Goal: Task Accomplishment & Management: Use online tool/utility

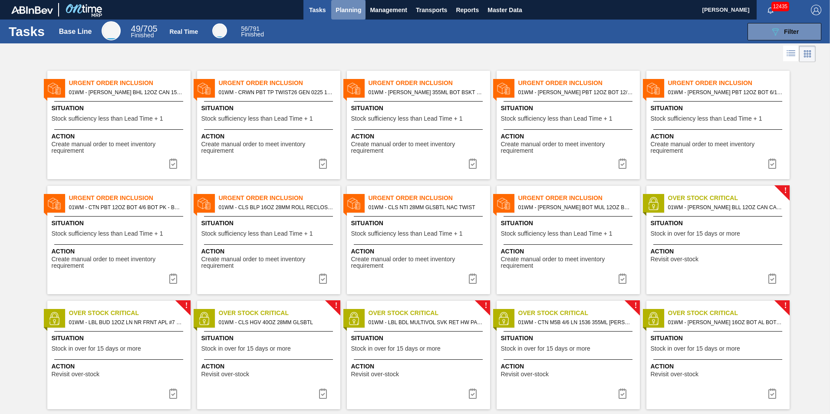
click at [341, 6] on span "Planning" at bounding box center [349, 10] width 26 height 10
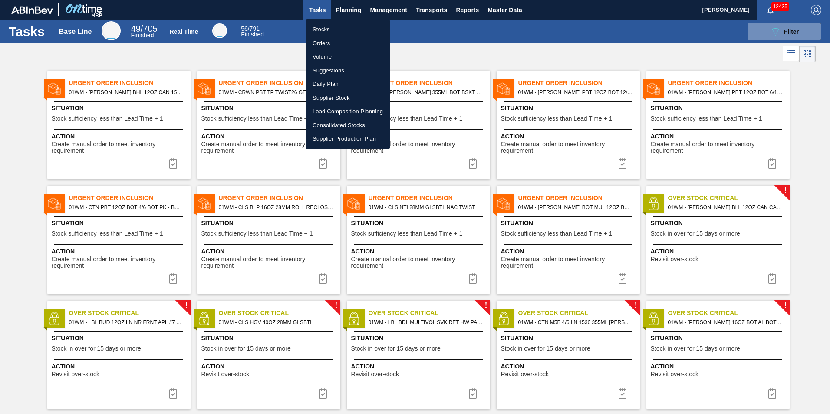
click at [341, 114] on li "Load Composition Planning" at bounding box center [348, 112] width 84 height 14
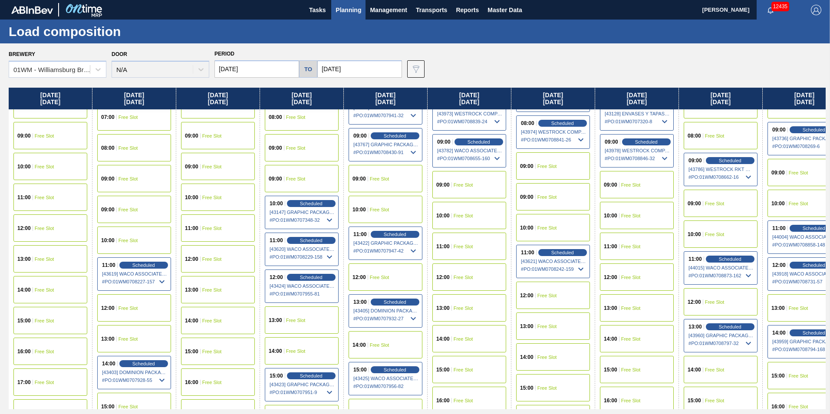
scroll to position [347, 0]
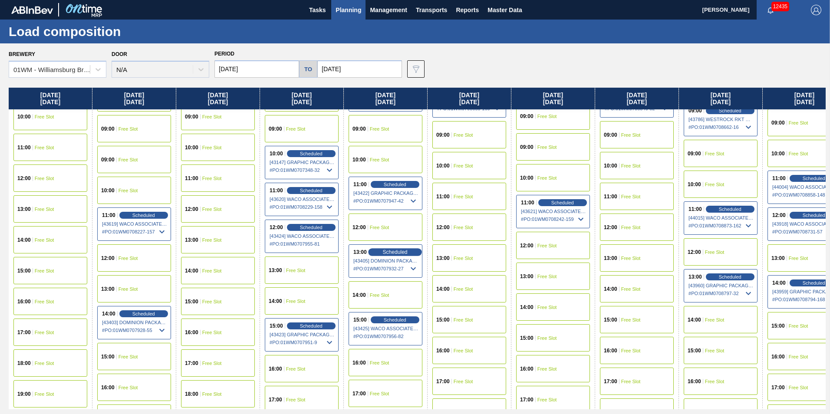
click at [390, 252] on span "Scheduled" at bounding box center [395, 252] width 25 height 6
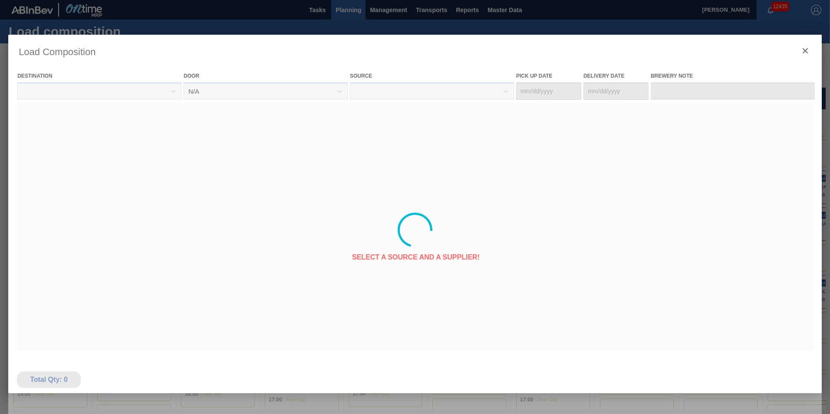
type Date "10/17/2025"
type Date "10/18/2025"
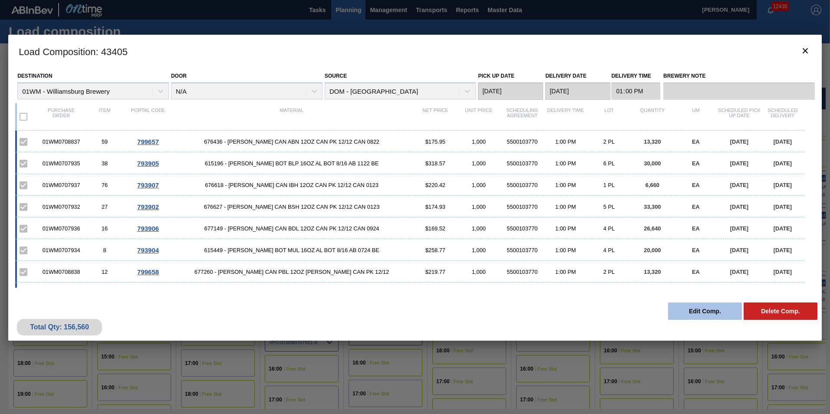
click at [689, 311] on button "Edit Comp." at bounding box center [705, 311] width 74 height 17
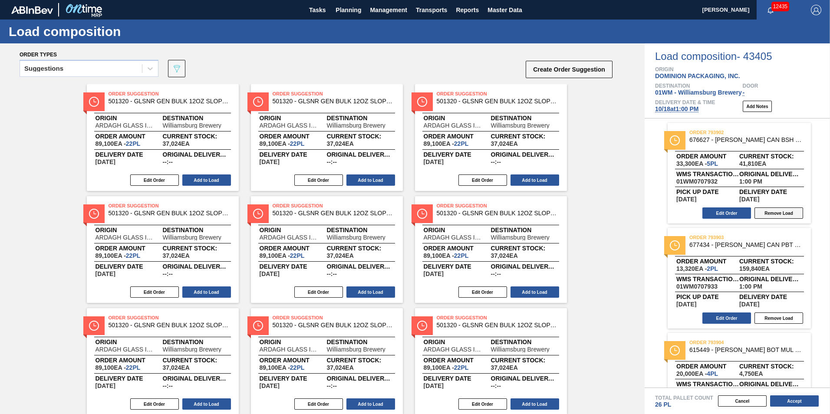
click at [770, 212] on button "Remove Load" at bounding box center [779, 213] width 49 height 11
click at [754, 108] on button "Add Notes" at bounding box center [757, 106] width 29 height 11
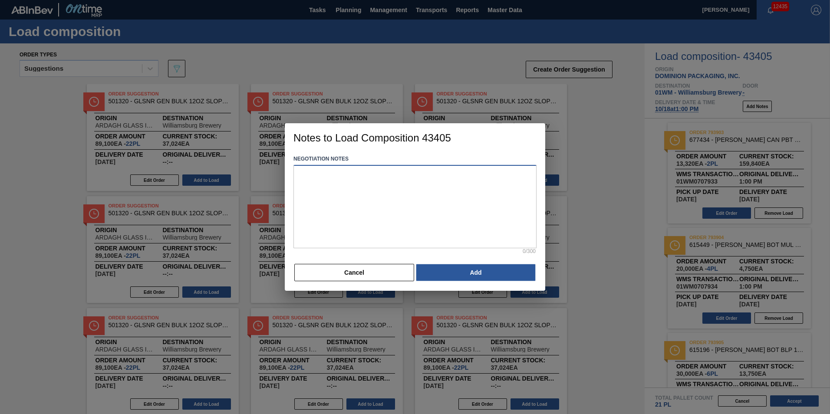
click at [326, 200] on textarea at bounding box center [415, 206] width 243 height 83
type textarea "5P of CQV 878844 MTL in SAP"
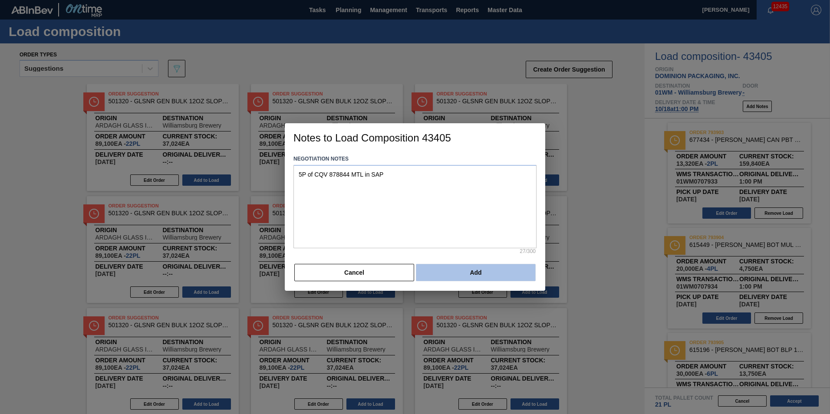
click at [517, 280] on button "Add" at bounding box center [476, 272] width 120 height 17
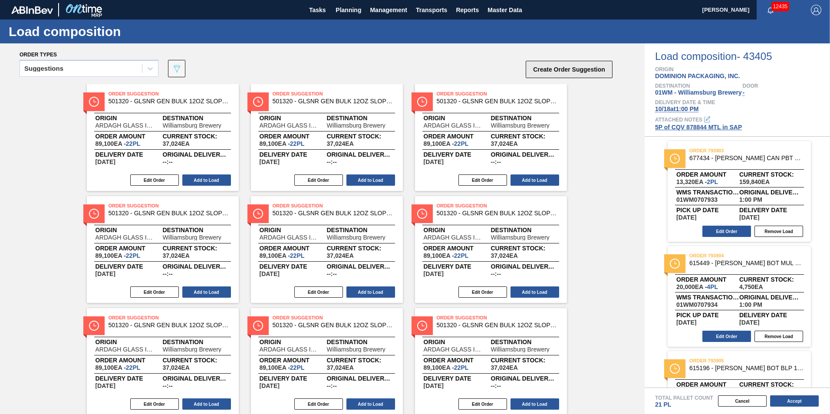
click at [568, 68] on button "Create Order Suggestion" at bounding box center [569, 69] width 87 height 17
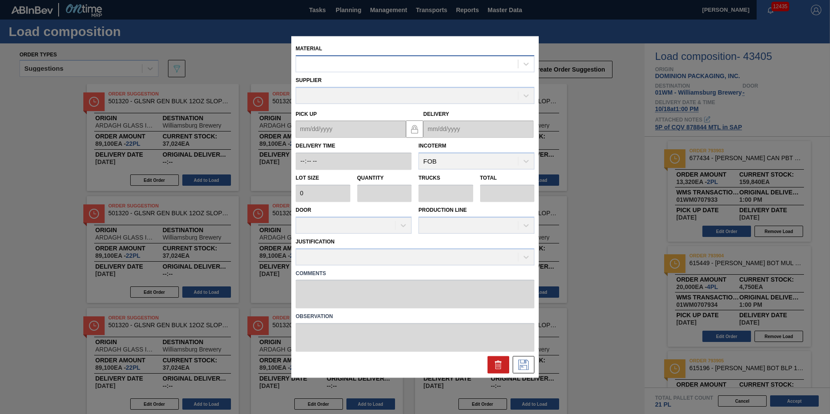
click at [370, 66] on div at bounding box center [407, 64] width 222 height 13
type input "878844"
click at [504, 370] on button at bounding box center [499, 365] width 22 height 17
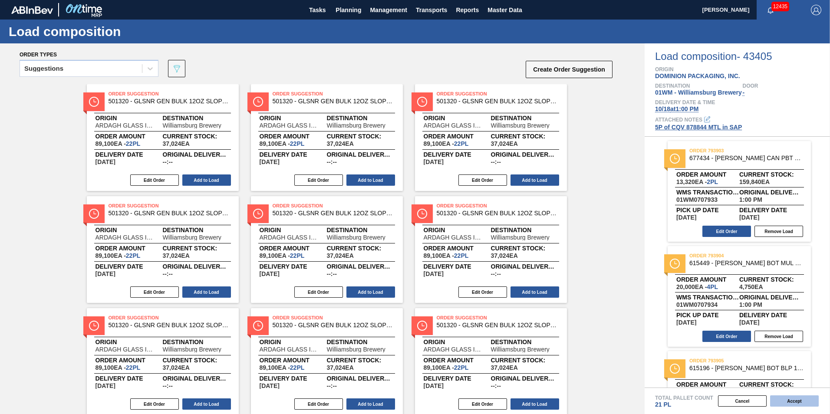
click at [807, 400] on button "Accept" at bounding box center [795, 401] width 49 height 11
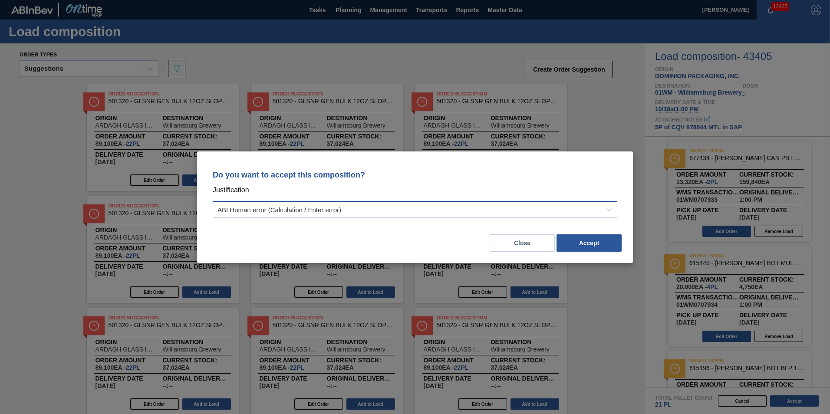
click at [540, 214] on div "ABI Human error (Calculation / Enter error)" at bounding box center [407, 209] width 388 height 13
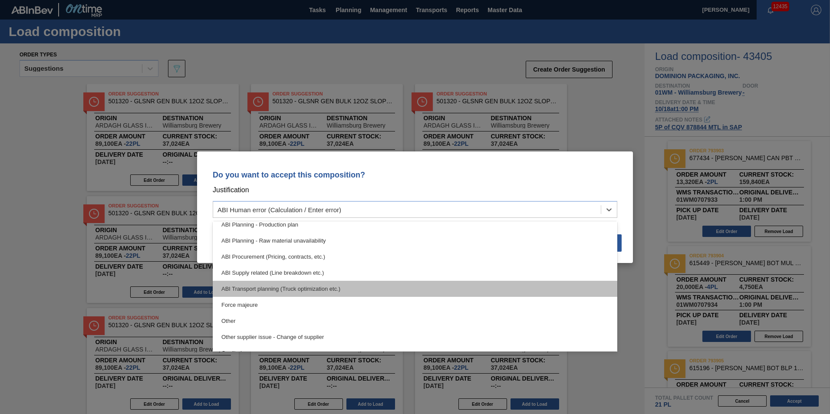
scroll to position [130, 0]
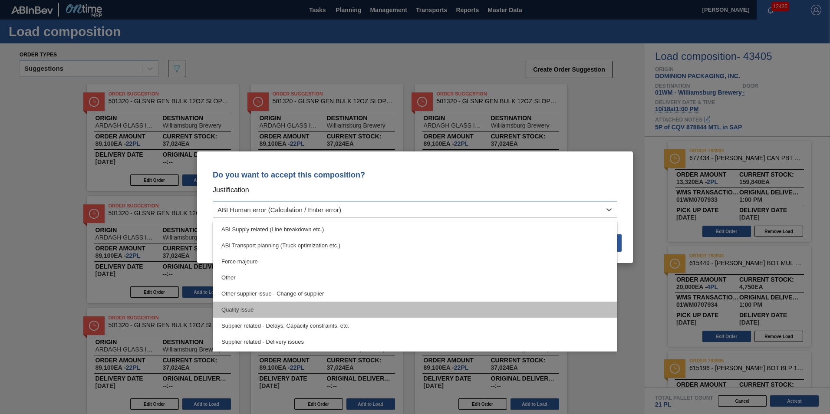
click at [372, 308] on div "Quality issue" at bounding box center [415, 310] width 405 height 16
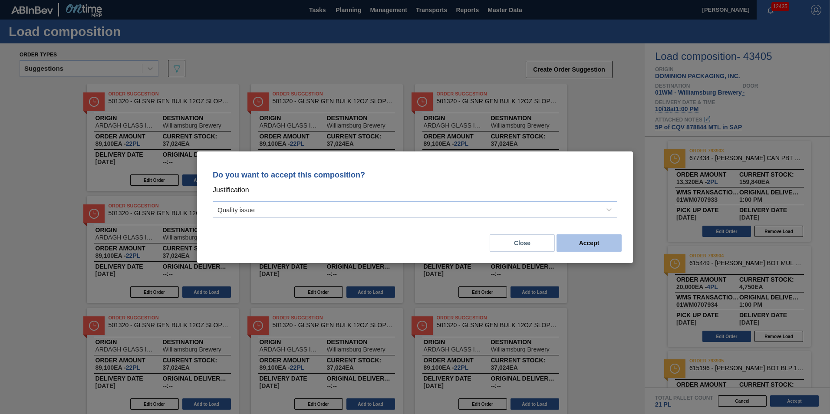
click at [585, 240] on button "Accept" at bounding box center [589, 243] width 65 height 17
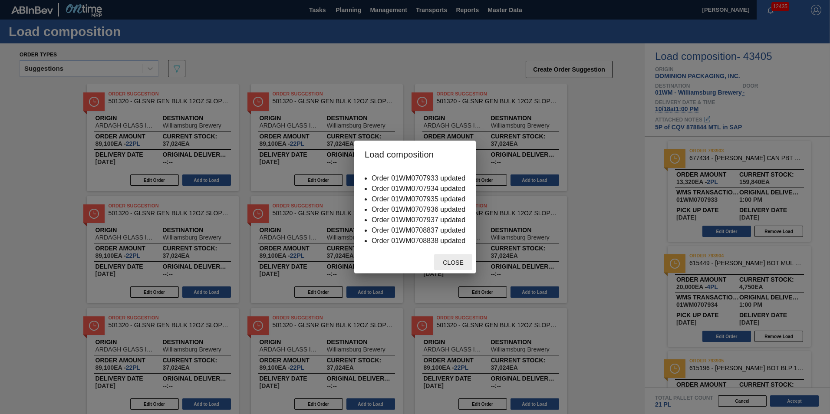
click at [454, 259] on div "Close" at bounding box center [453, 263] width 38 height 16
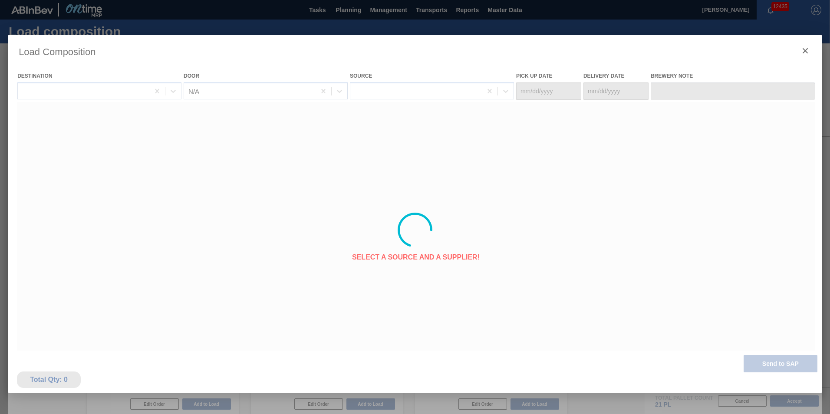
type Date "10/17/2025"
type Date "10/18/2025"
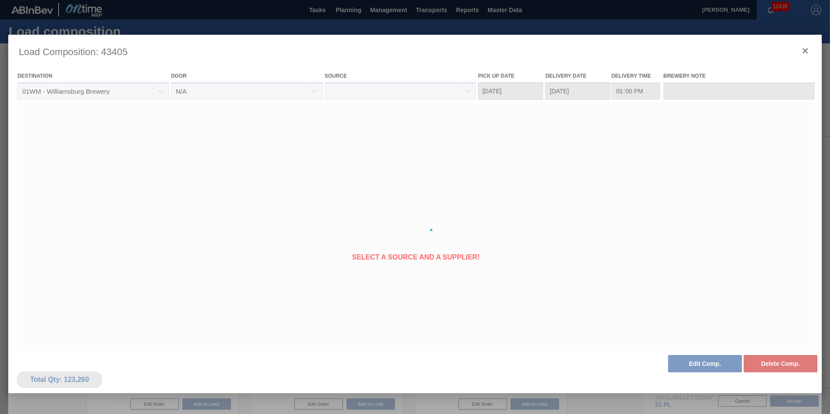
type input "5P of CQV 878844 MTL in SAP"
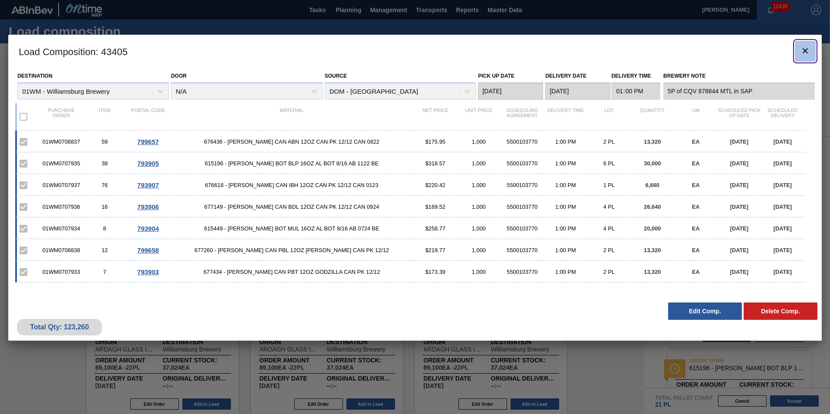
click at [804, 47] on icon "botão de ícone" at bounding box center [805, 51] width 10 height 10
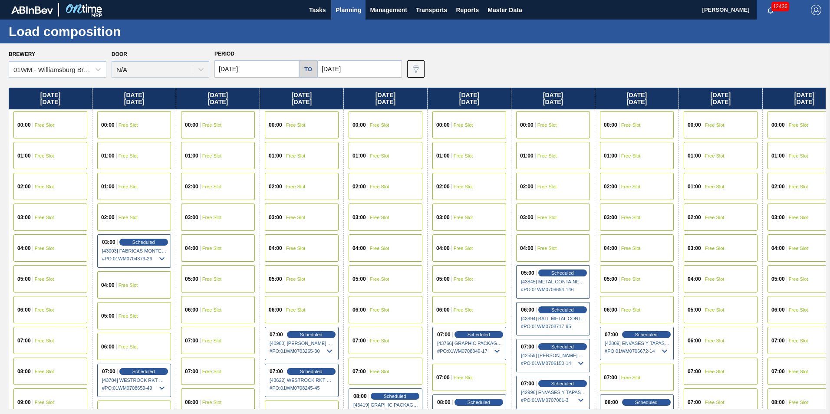
click at [343, 8] on span "Planning" at bounding box center [349, 10] width 26 height 10
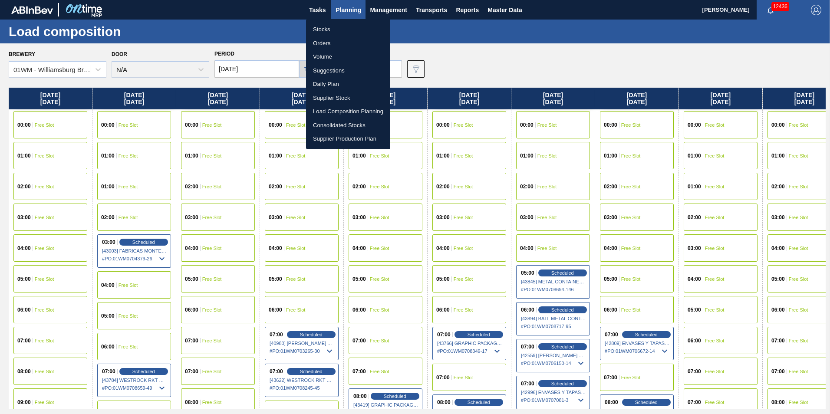
click at [341, 72] on li "Suggestions" at bounding box center [348, 71] width 84 height 14
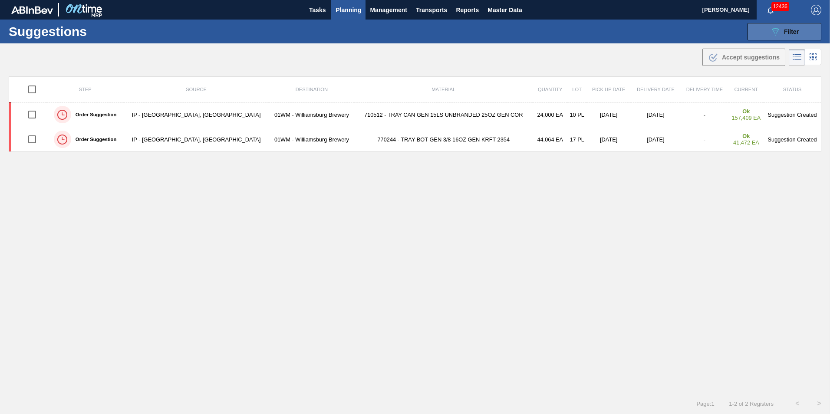
click at [800, 27] on button "089F7B8B-B2A5-4AFE-B5C0-19BA573D28AC Filter" at bounding box center [785, 31] width 74 height 17
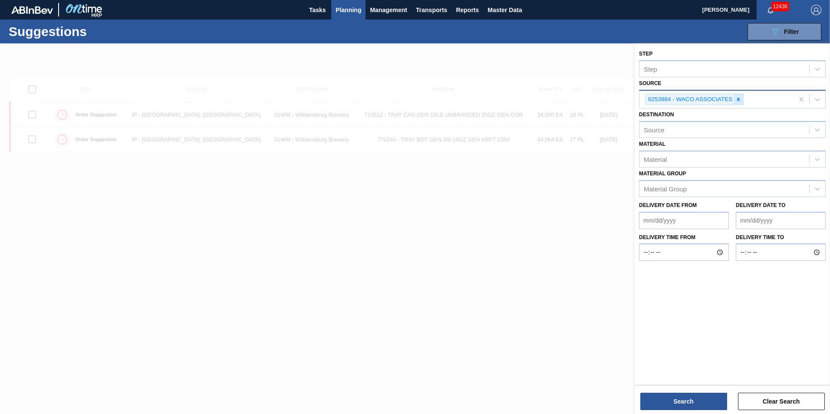
click at [737, 98] on icon at bounding box center [739, 99] width 6 height 6
click at [823, 99] on div at bounding box center [818, 99] width 16 height 16
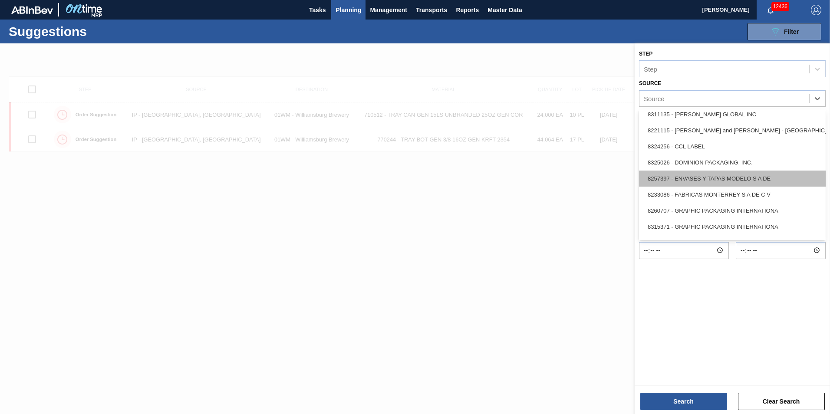
scroll to position [83, 0]
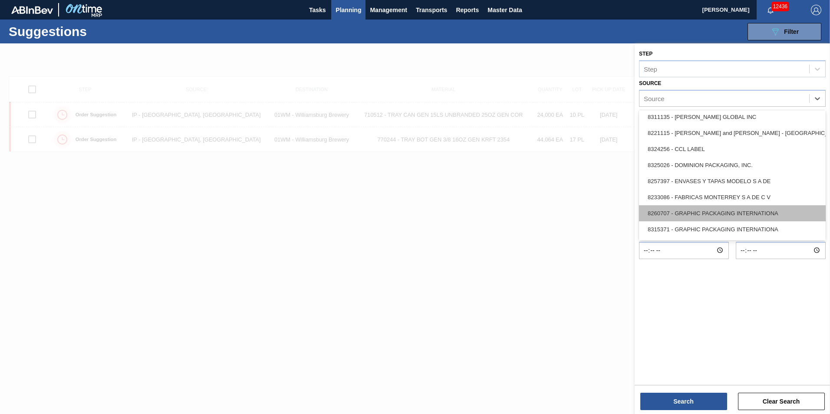
click at [731, 215] on div "8260707 - GRAPHIC PACKAGING INTERNATIONA" at bounding box center [732, 213] width 187 height 16
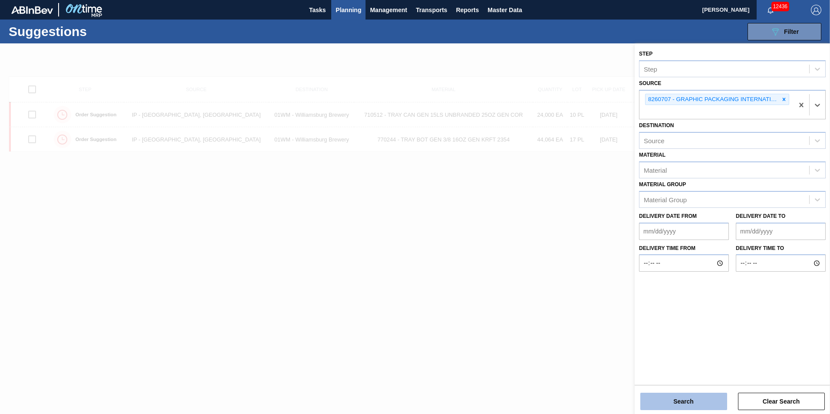
click at [695, 395] on button "Search" at bounding box center [684, 401] width 87 height 17
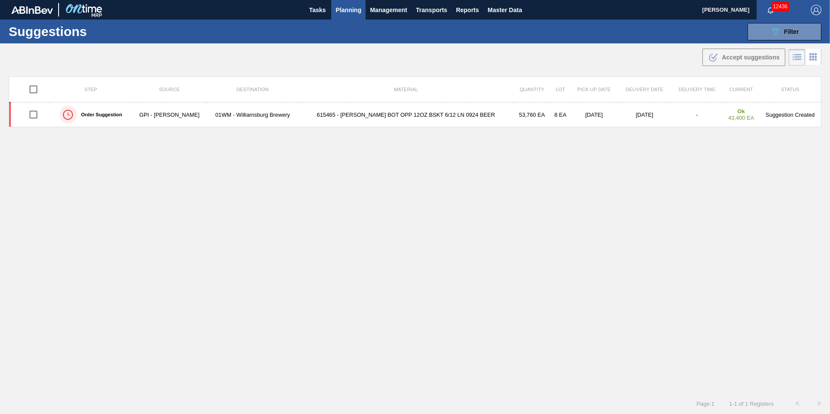
click at [355, 16] on button "Planning" at bounding box center [348, 10] width 34 height 20
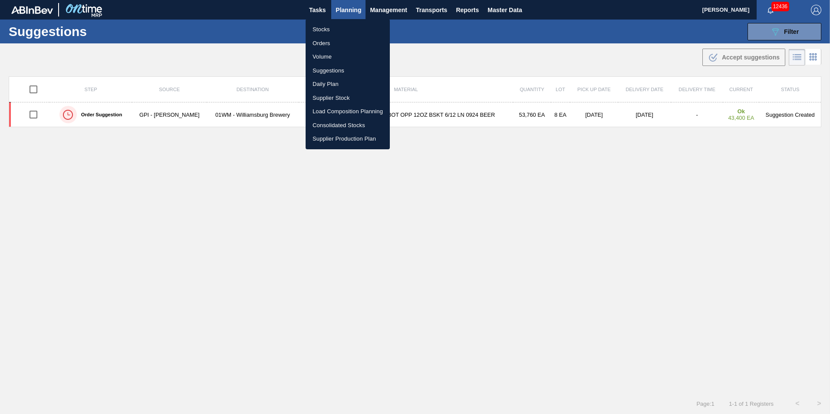
click at [345, 109] on li "Load Composition Planning" at bounding box center [348, 112] width 84 height 14
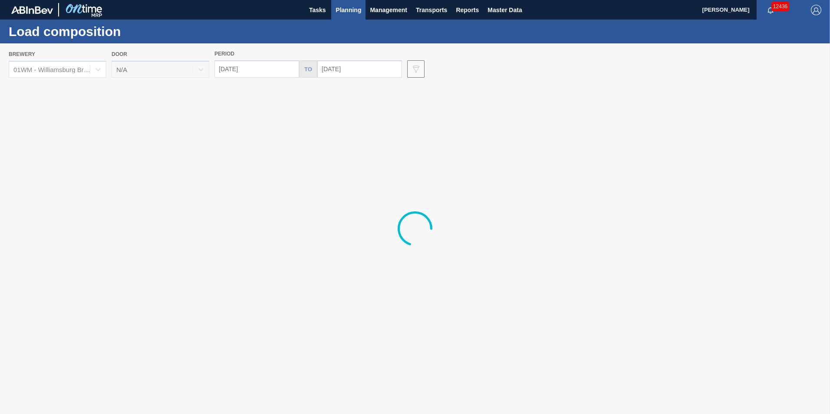
click at [219, 69] on div at bounding box center [415, 228] width 830 height 371
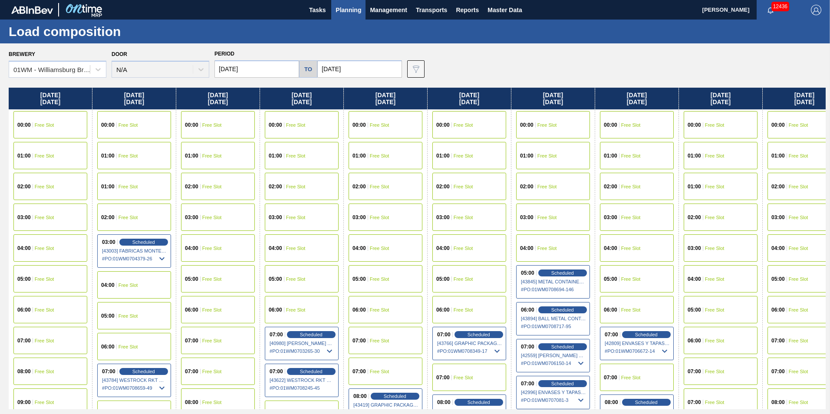
click at [237, 71] on input "10/14/2025" at bounding box center [257, 68] width 85 height 17
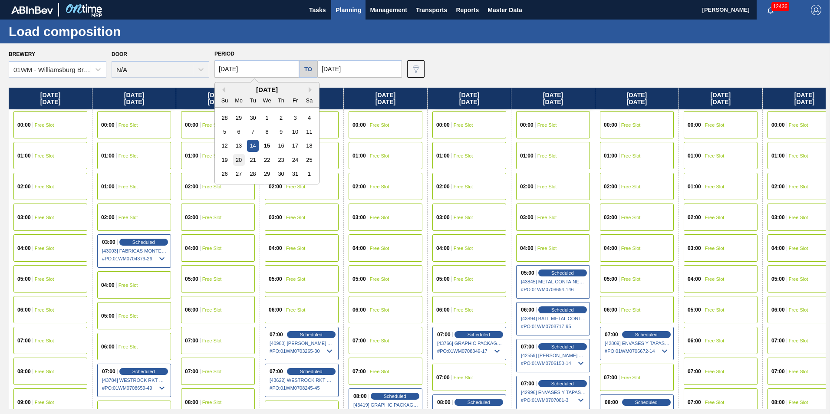
click at [236, 161] on div "20" at bounding box center [239, 160] width 12 height 12
type input "[DATE]"
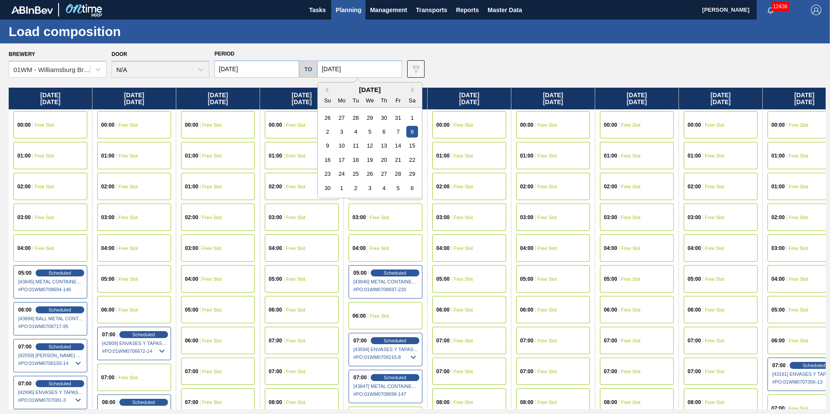
click at [345, 75] on input "[DATE]" at bounding box center [359, 68] width 85 height 17
click at [480, 61] on div "Brewery 01WM - Williamsburg Brewery Door N/A Period 10/20/2025 to 11/08/2025 Pr…" at bounding box center [417, 63] width 817 height 30
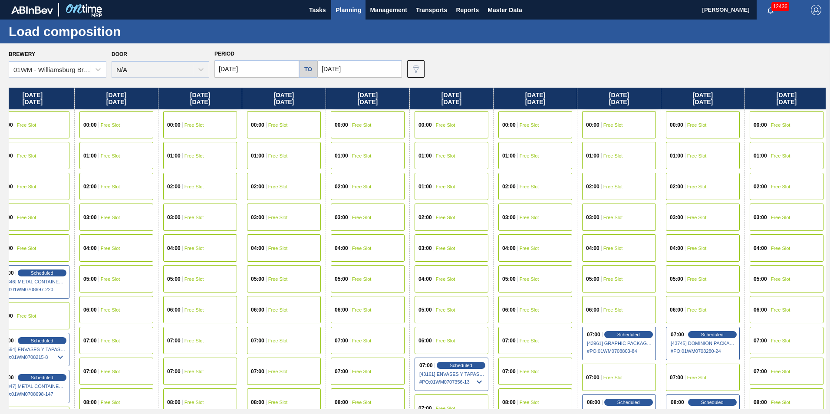
drag, startPoint x: 665, startPoint y: 100, endPoint x: 305, endPoint y: 193, distance: 371.1
click at [298, 194] on div "Monday 10/20/2025 00:00 Free Slot 01:00 Free Slot 02:00 Free Slot 03:00 Free Sl…" at bounding box center [417, 249] width 817 height 322
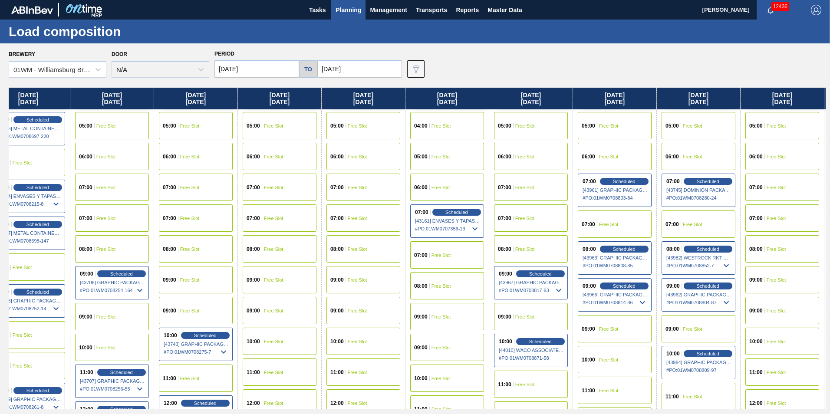
scroll to position [174, 357]
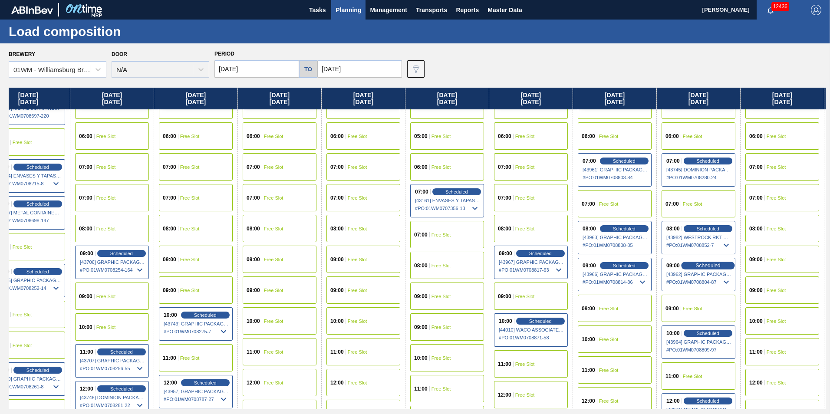
click at [721, 268] on div "Scheduled" at bounding box center [707, 266] width 53 height 8
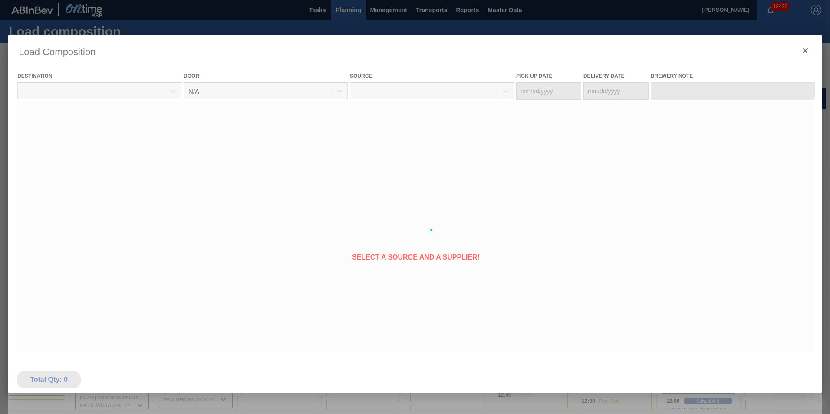
type Date "[DATE]"
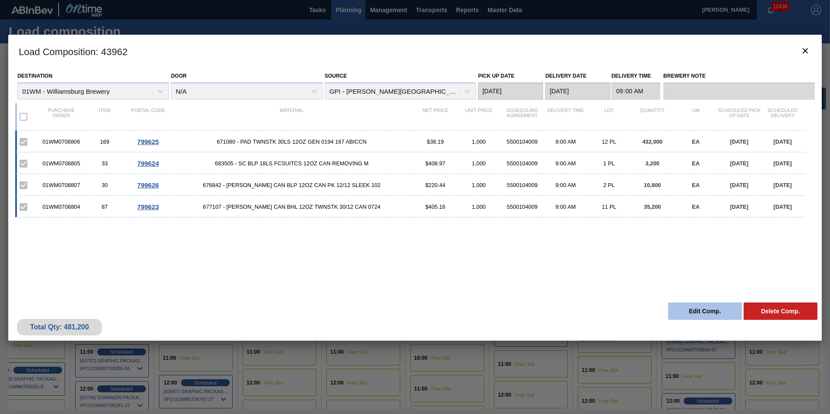
click at [712, 313] on button "Edit Comp." at bounding box center [705, 311] width 74 height 17
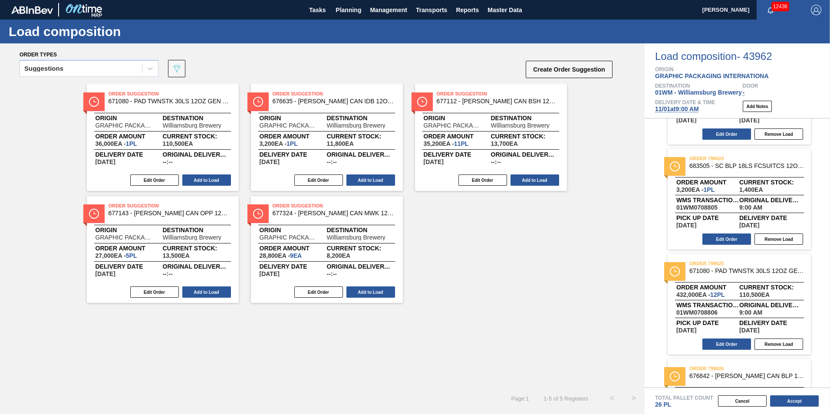
scroll to position [155, 0]
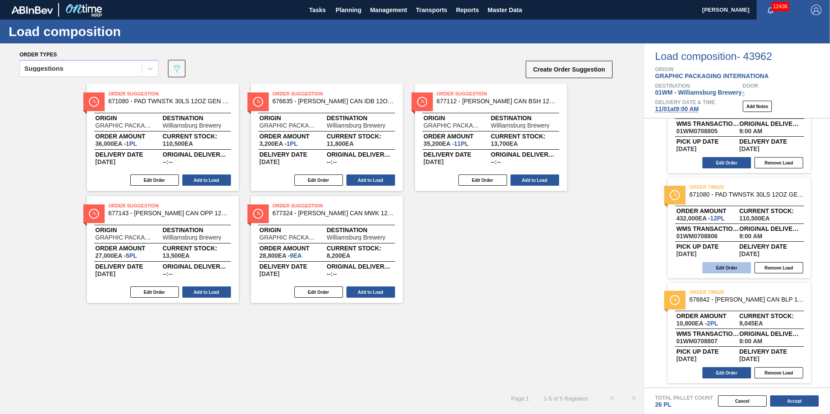
click at [737, 268] on button "Edit Order" at bounding box center [727, 267] width 49 height 11
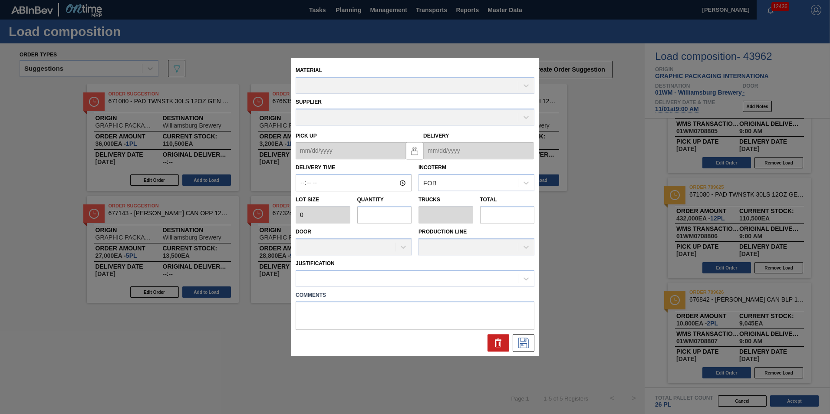
click at [389, 213] on input "text" at bounding box center [384, 214] width 55 height 17
click at [523, 219] on input "text" at bounding box center [507, 214] width 55 height 17
click at [388, 256] on div "Justification" at bounding box center [415, 271] width 246 height 32
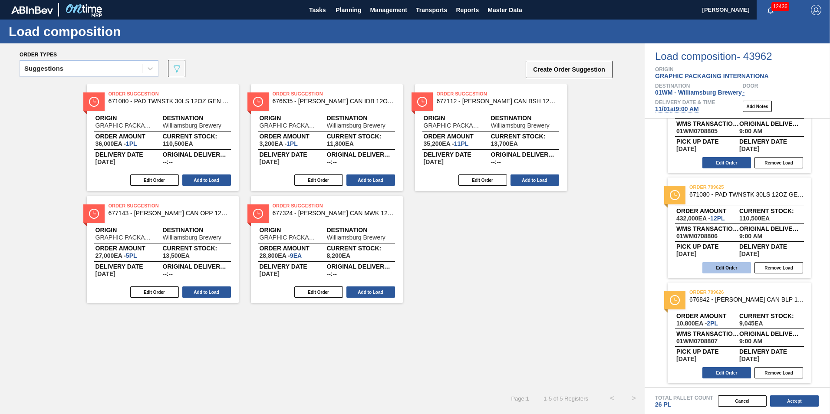
click at [734, 270] on button "Edit Order" at bounding box center [727, 267] width 49 height 11
click at [740, 267] on button "Edit Order" at bounding box center [727, 267] width 49 height 11
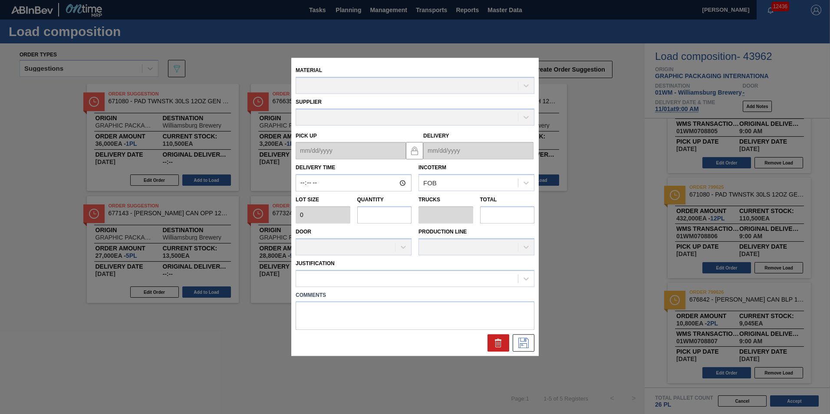
click at [325, 86] on div "Material" at bounding box center [415, 79] width 239 height 30
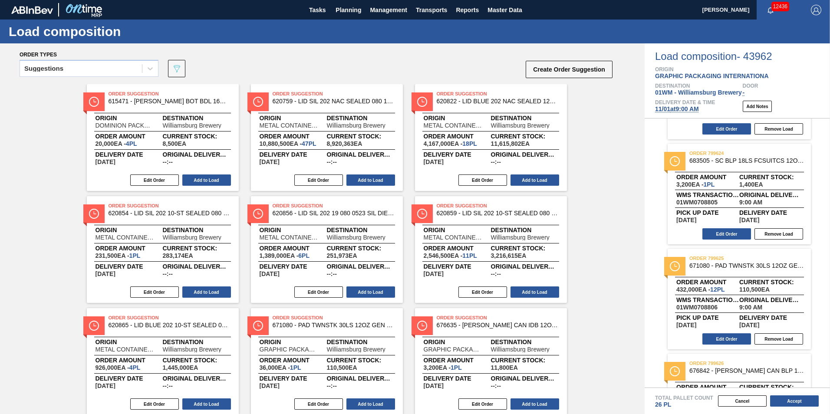
scroll to position [155, 0]
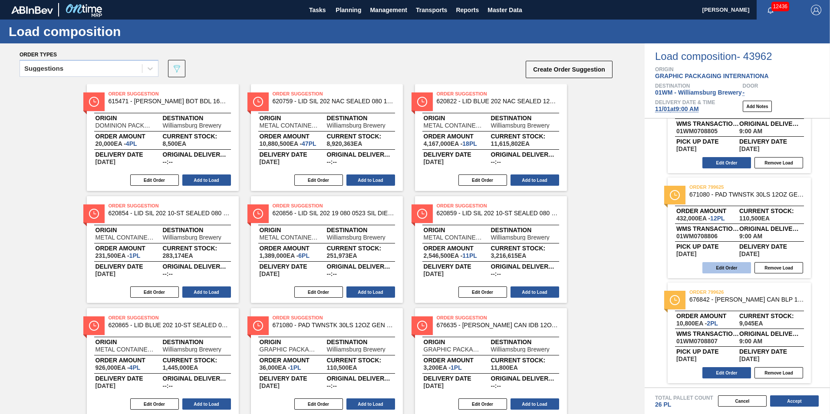
click at [731, 269] on button "Edit Order" at bounding box center [727, 267] width 49 height 11
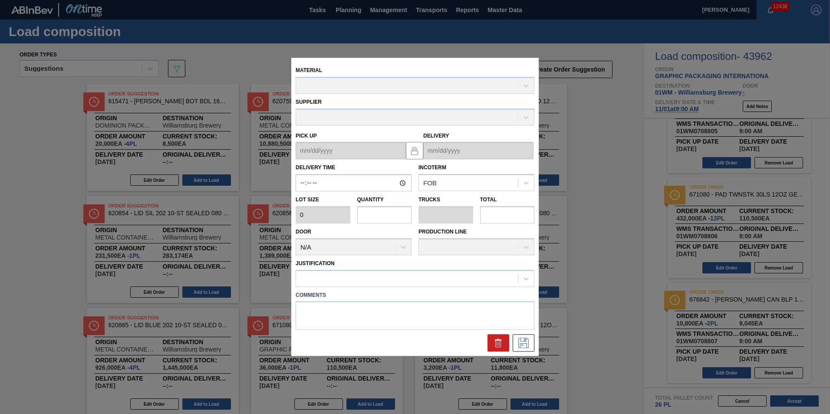
type input "09:00:00"
type input "36,000"
type input "12"
type input "4"
type input "432,000"
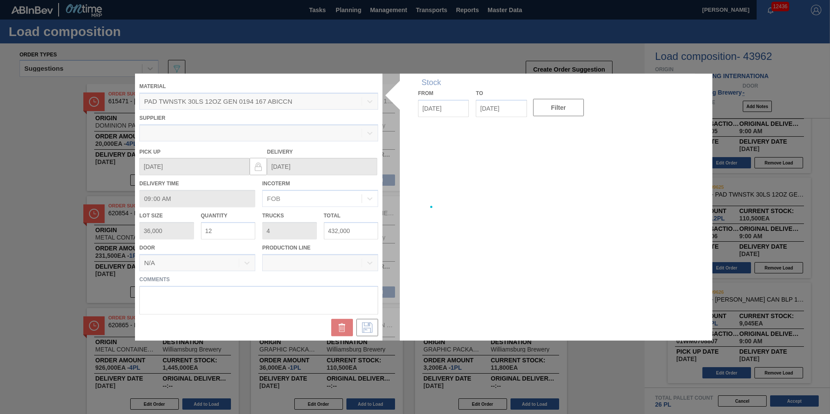
type up "[DATE]"
type input "[DATE]"
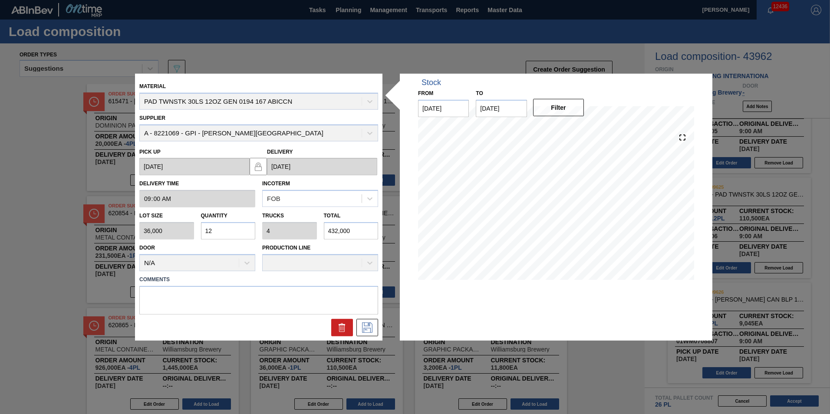
click at [227, 230] on input "12" at bounding box center [228, 230] width 55 height 17
type input "1"
type input "0.333"
type input "36,000"
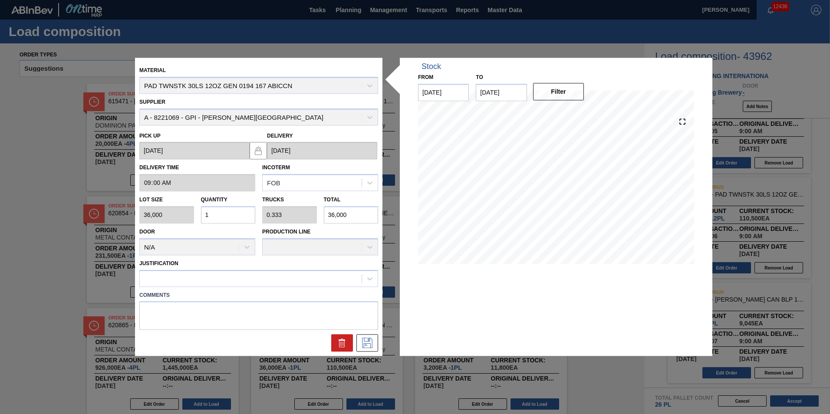
type input "11"
type input "3.667"
type input "396,000"
type input "11"
click at [198, 279] on div at bounding box center [251, 278] width 222 height 13
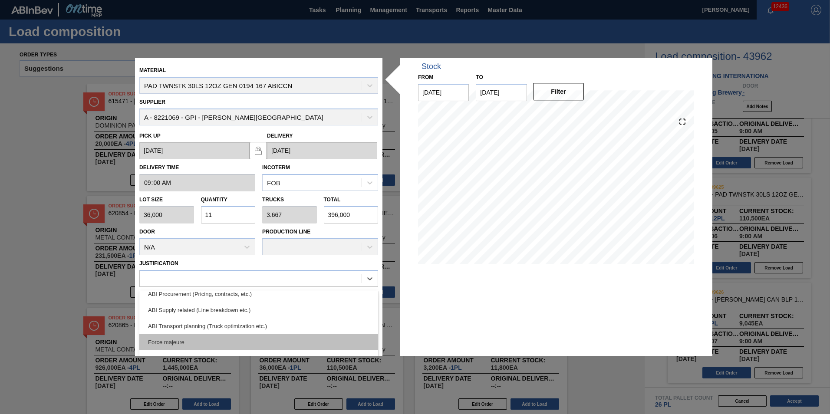
scroll to position [130, 0]
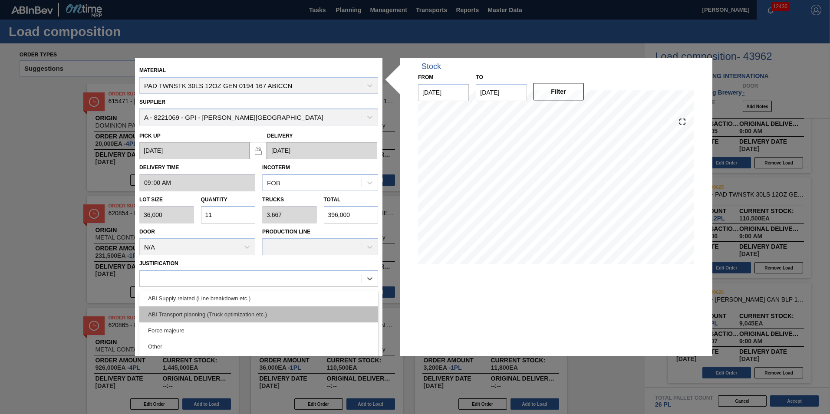
click at [274, 317] on div "ABI Transport planning (Truck optimization etc.)" at bounding box center [258, 315] width 239 height 16
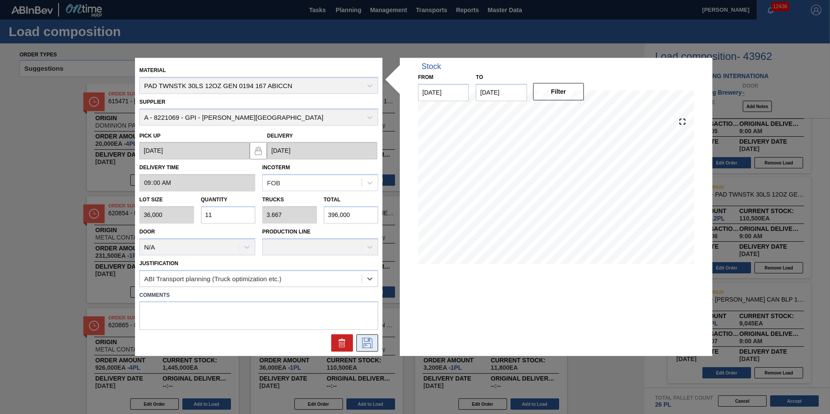
click at [364, 346] on icon at bounding box center [367, 343] width 14 height 10
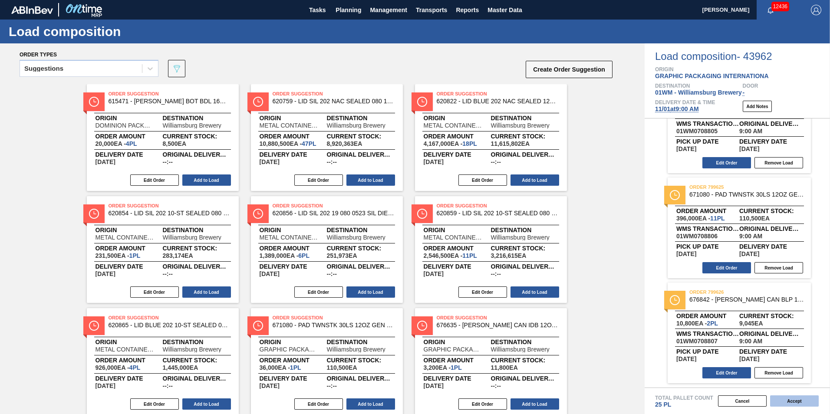
click at [804, 398] on button "Accept" at bounding box center [795, 401] width 49 height 11
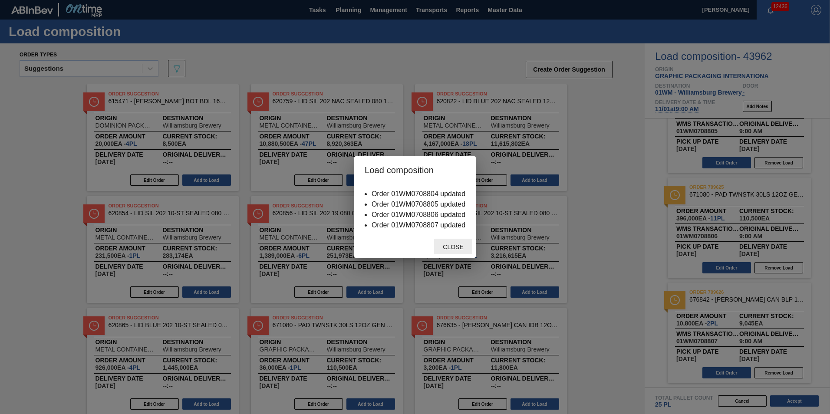
click at [461, 249] on span "Close" at bounding box center [453, 247] width 34 height 7
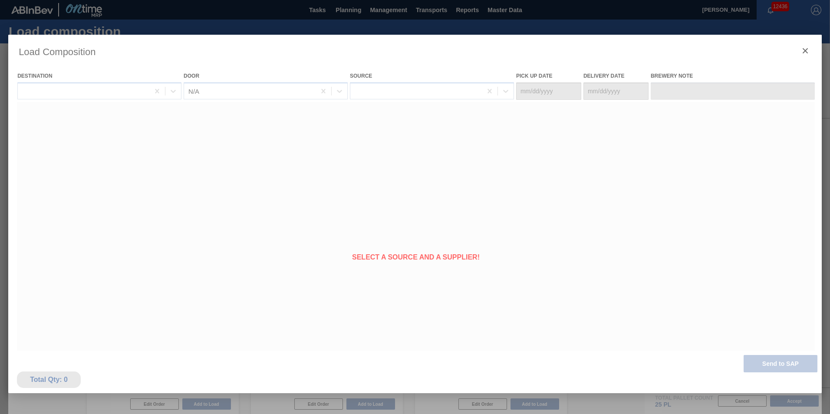
type Date "[DATE]"
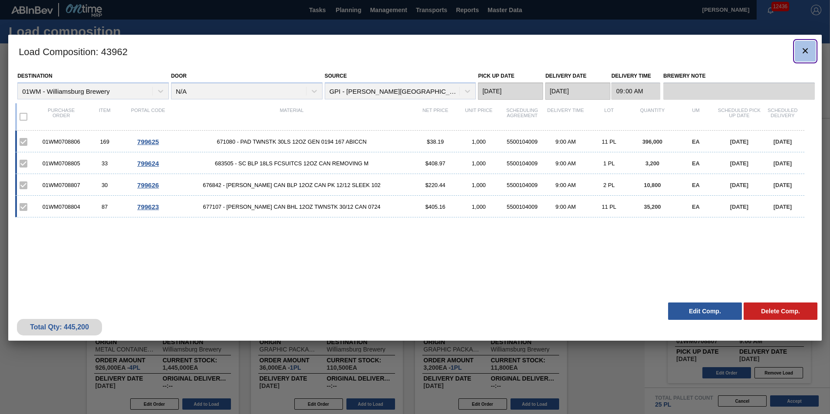
click at [803, 55] on icon "botão de ícone" at bounding box center [805, 51] width 10 height 10
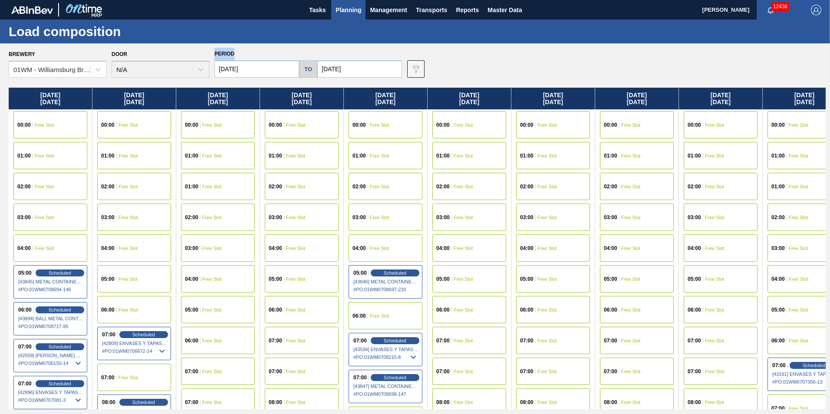
drag, startPoint x: 216, startPoint y: 53, endPoint x: 241, endPoint y: 52, distance: 24.8
click at [241, 52] on div "Period [DATE] to [DATE]" at bounding box center [309, 63] width 188 height 30
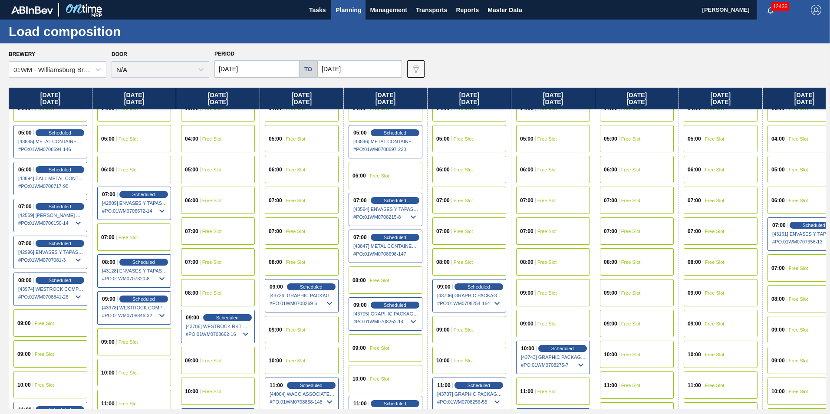
scroll to position [130, 0]
